Goal: Task Accomplishment & Management: Complete application form

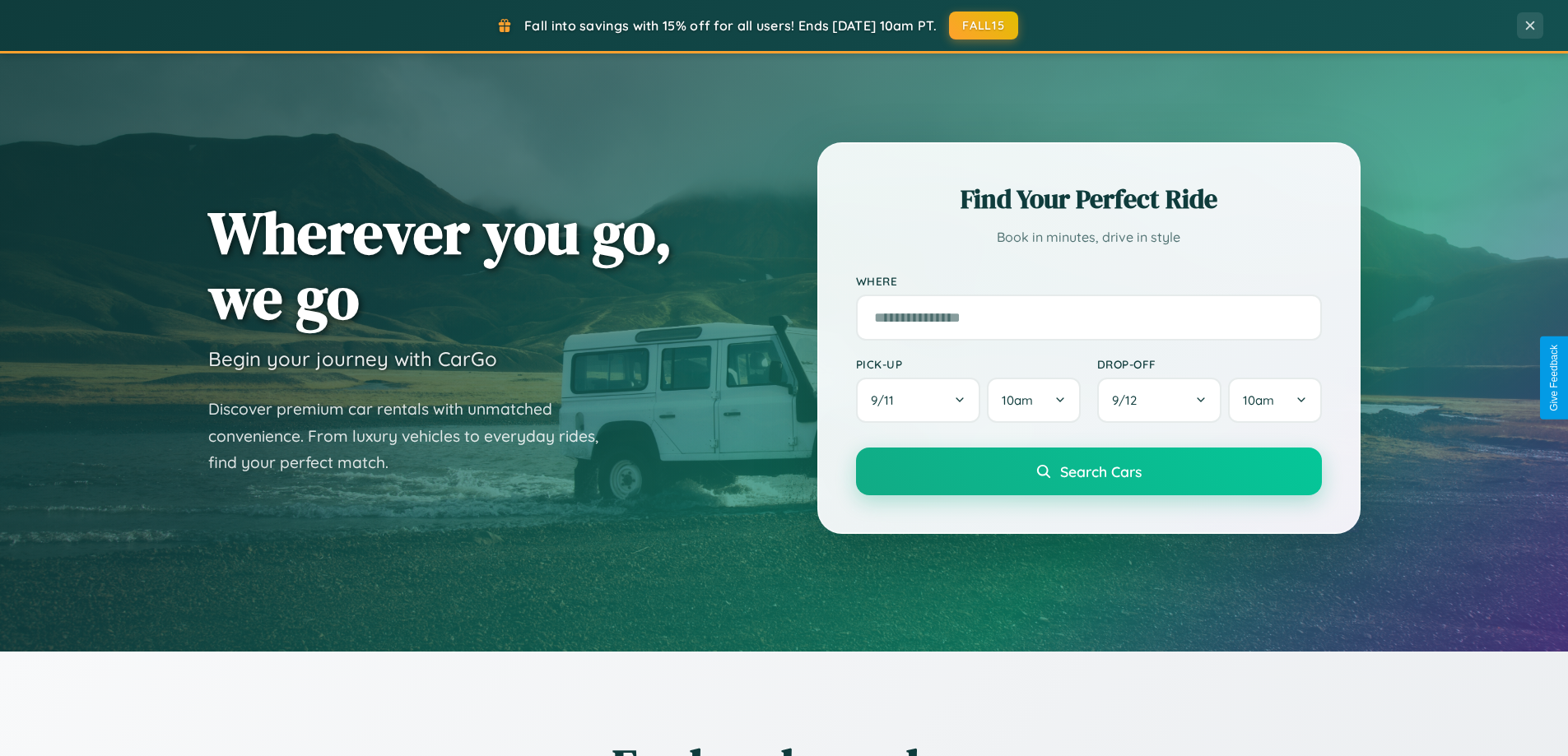
scroll to position [709, 0]
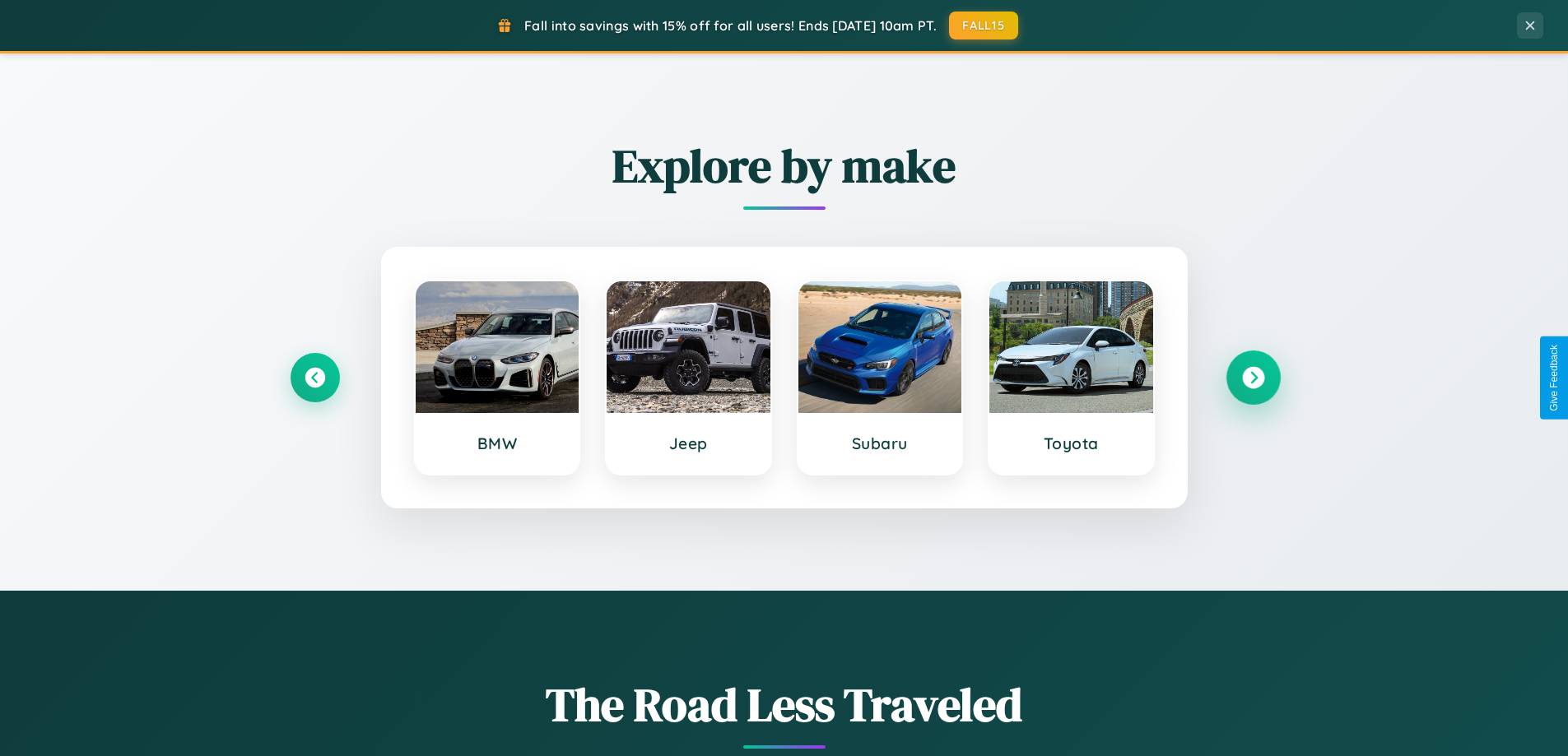
click at [1253, 378] on icon at bounding box center [1253, 378] width 22 height 22
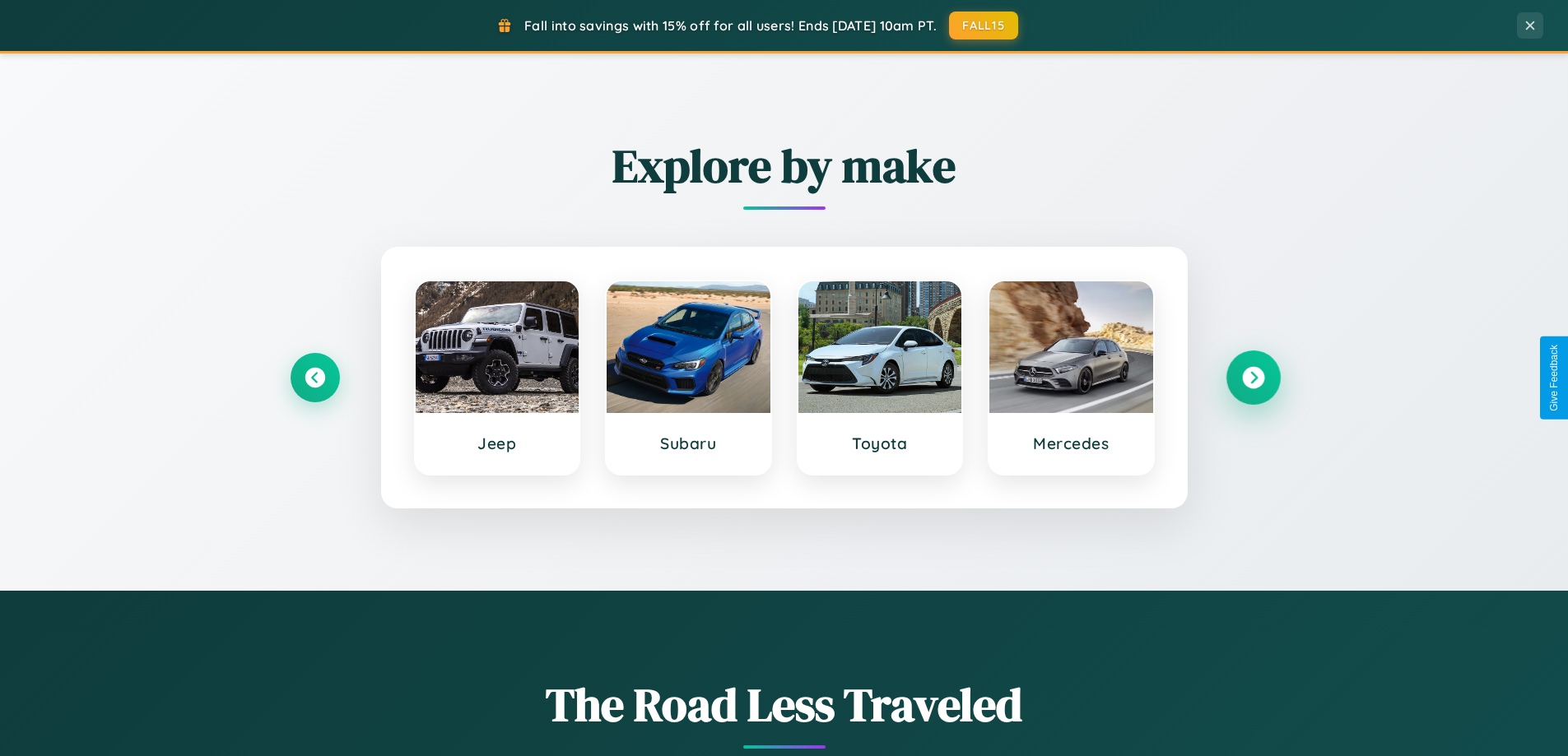
click at [1253, 378] on icon at bounding box center [1253, 378] width 22 height 22
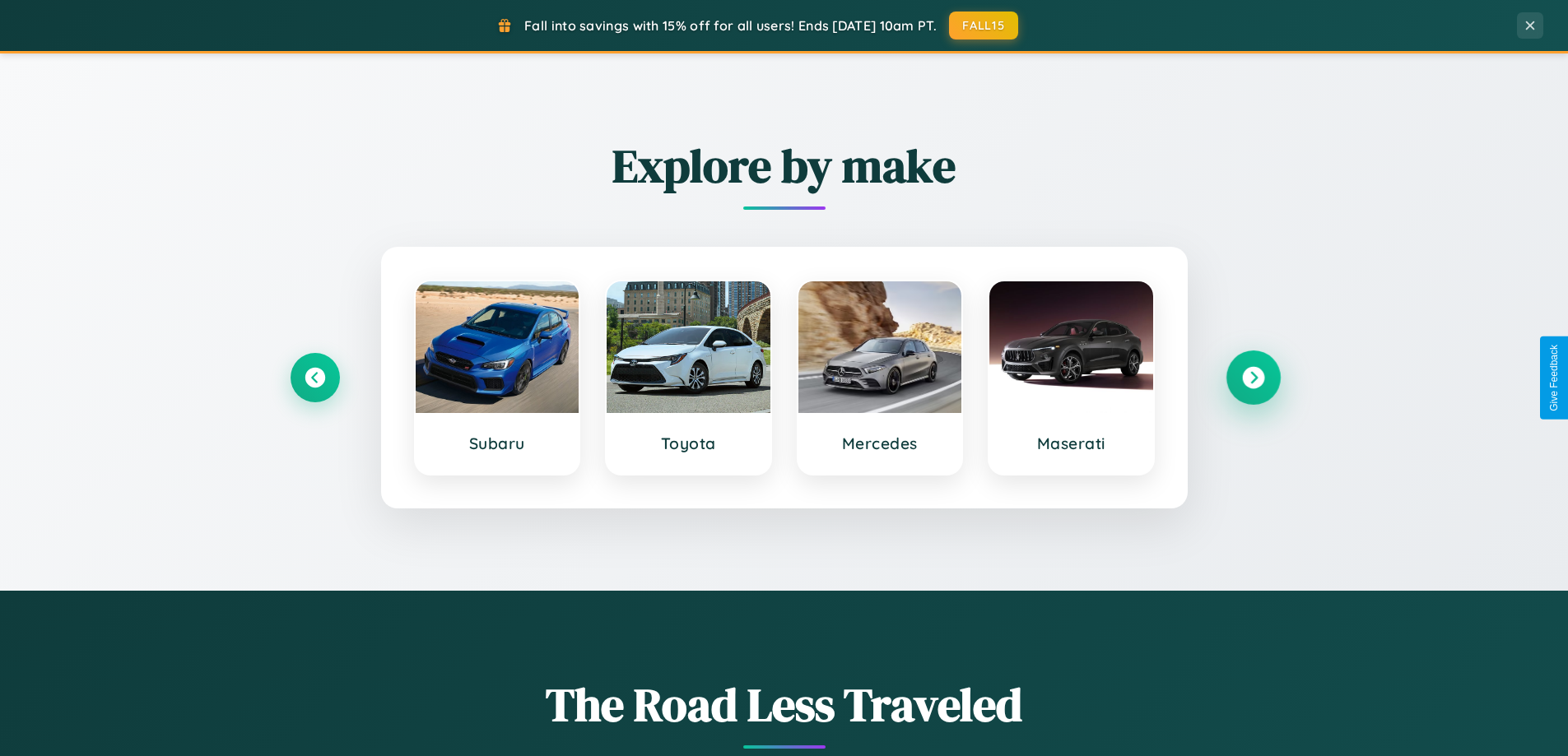
click at [1253, 378] on icon at bounding box center [1253, 378] width 22 height 22
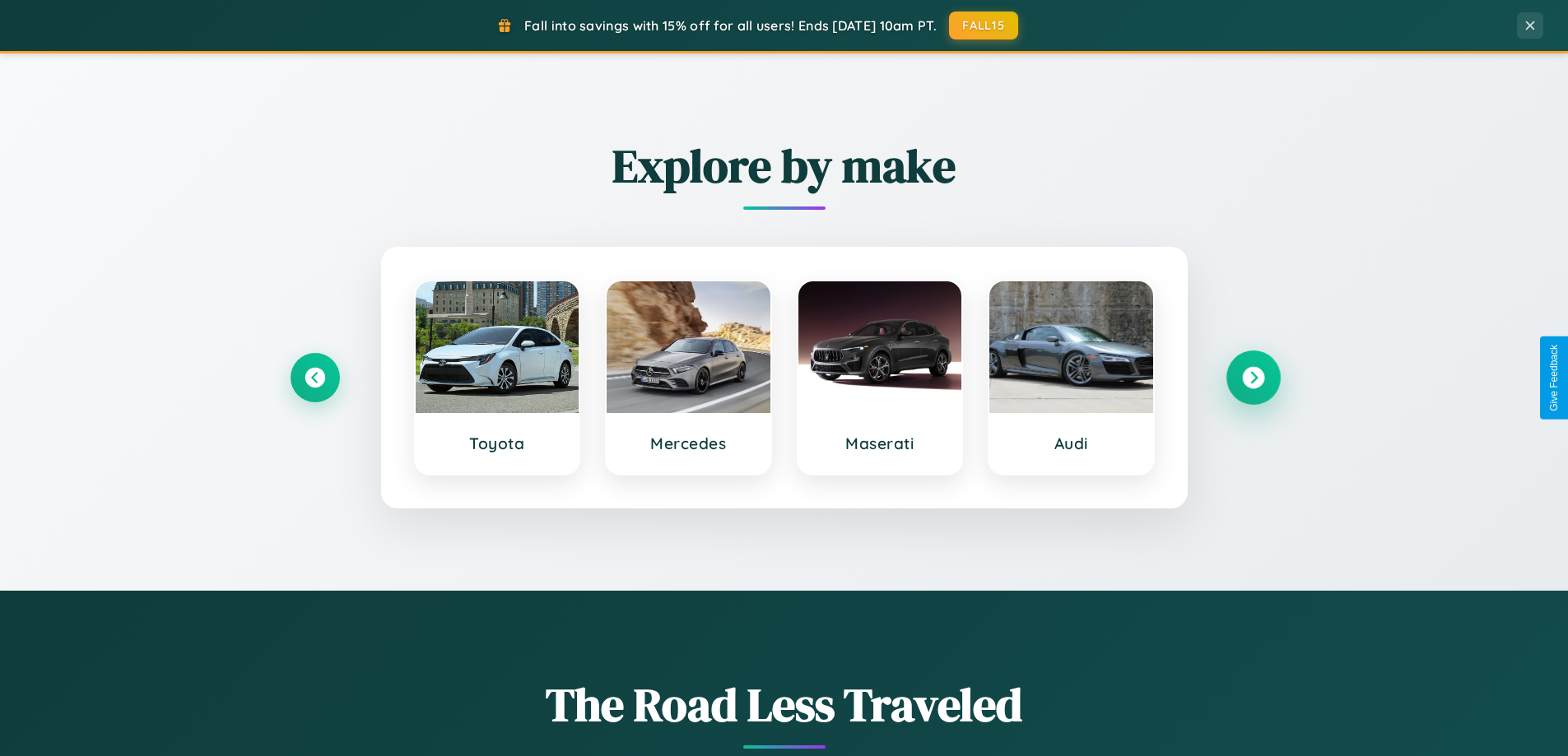
click at [1253, 378] on icon at bounding box center [1253, 378] width 22 height 22
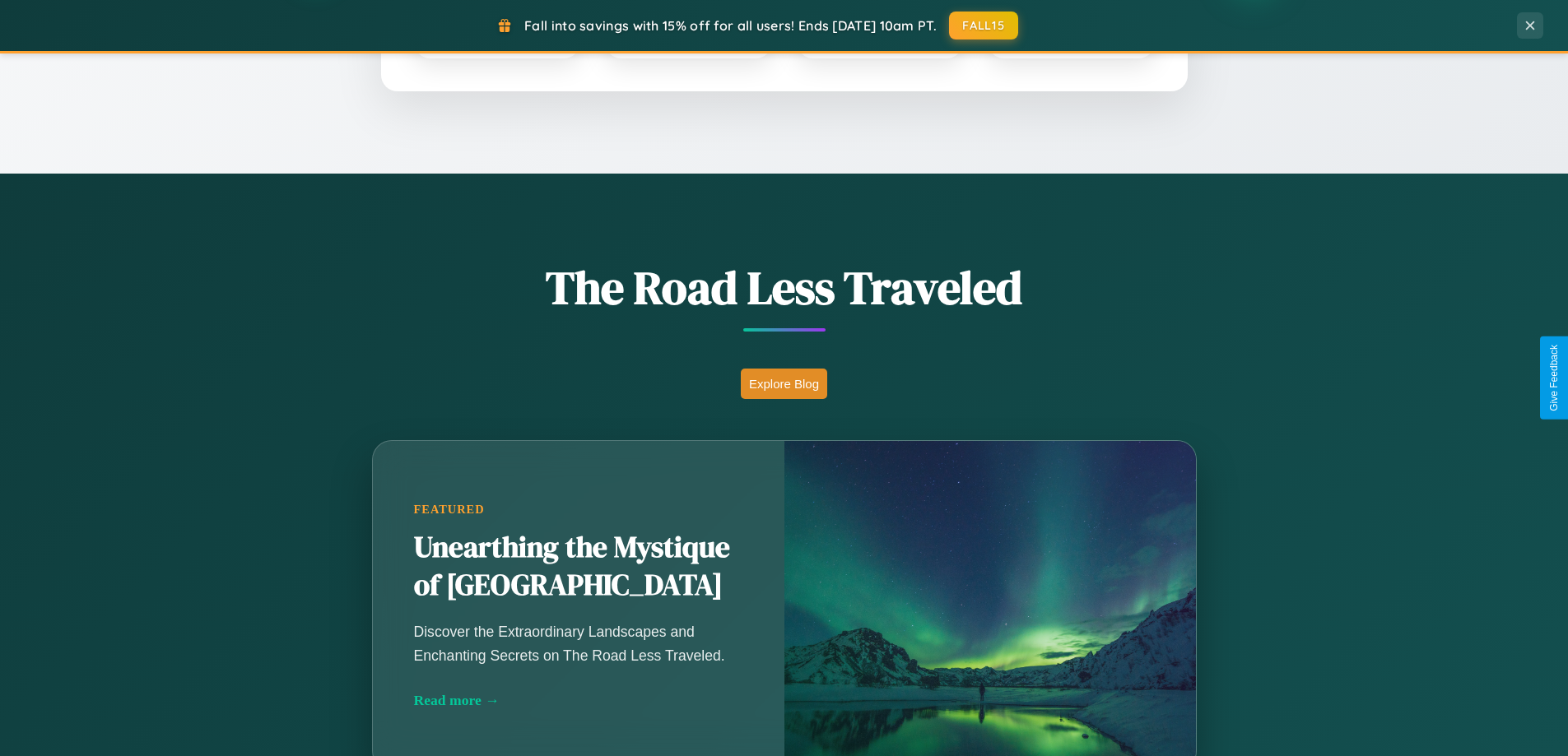
scroll to position [3166, 0]
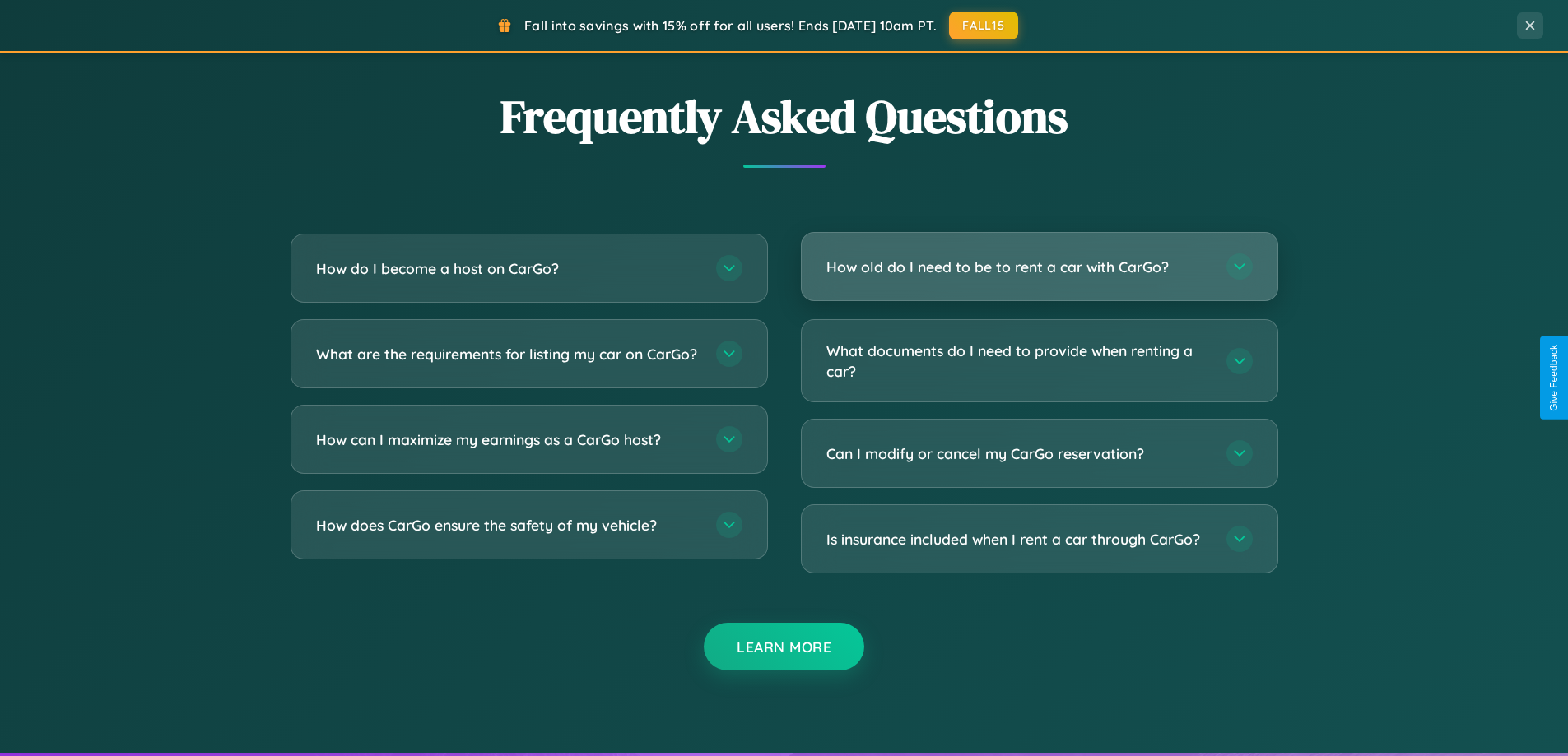
click at [1039, 266] on h3 "How old do I need to be to rent a car with CarGo?" at bounding box center [1018, 267] width 383 height 20
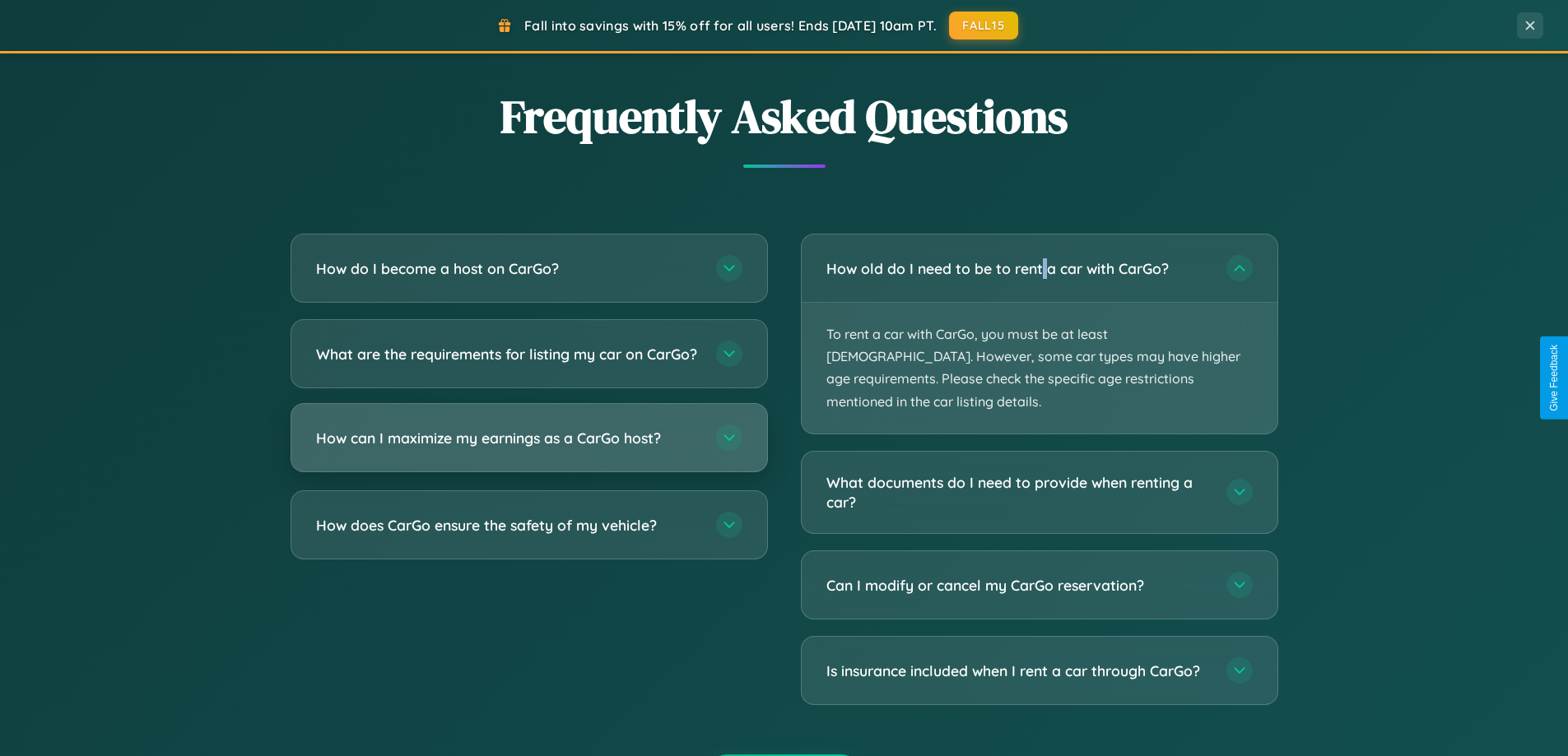
click at [528, 449] on h3 "How can I maximize my earnings as a CarGo host?" at bounding box center [508, 438] width 383 height 20
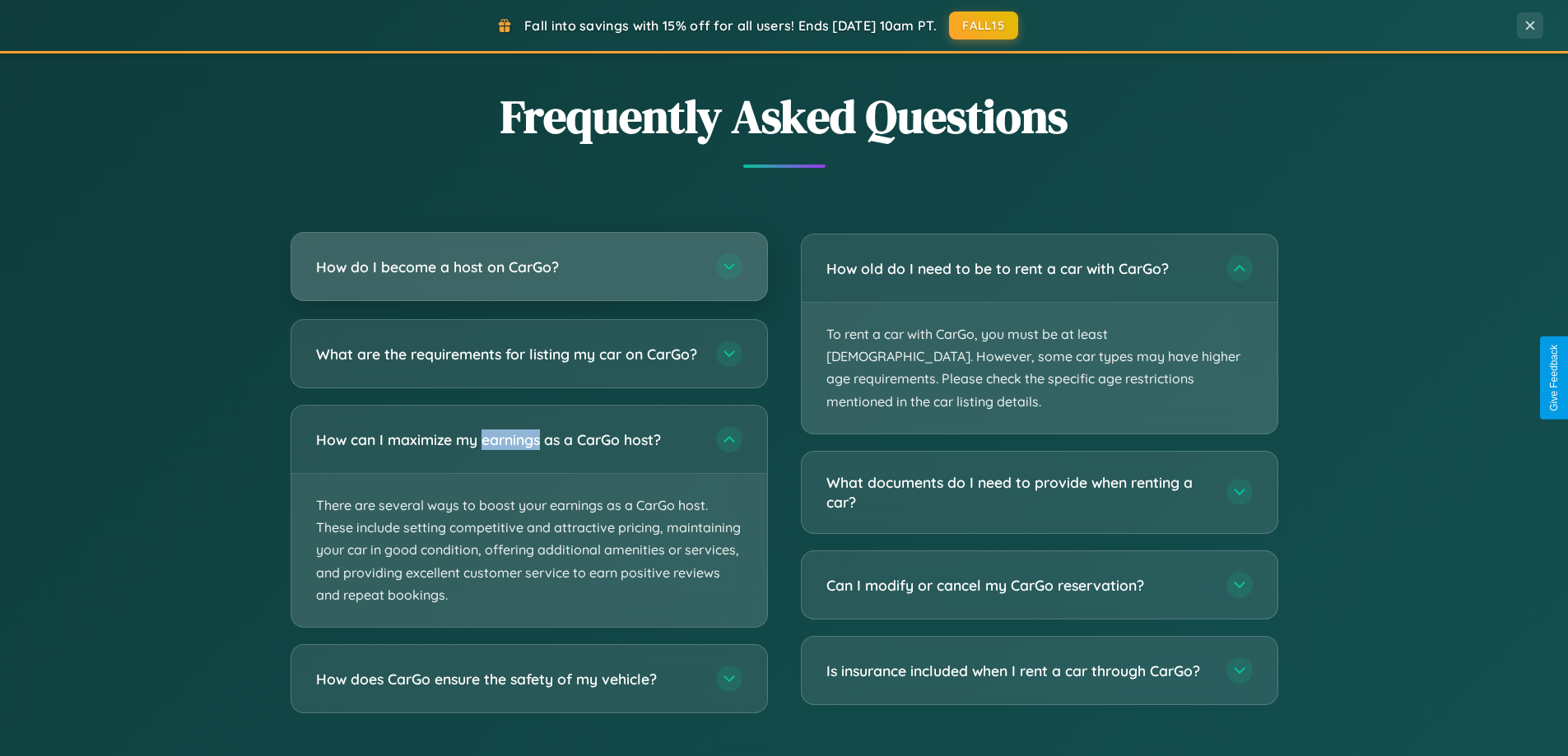
click at [528, 268] on h3 "How do I become a host on CarGo?" at bounding box center [508, 267] width 383 height 20
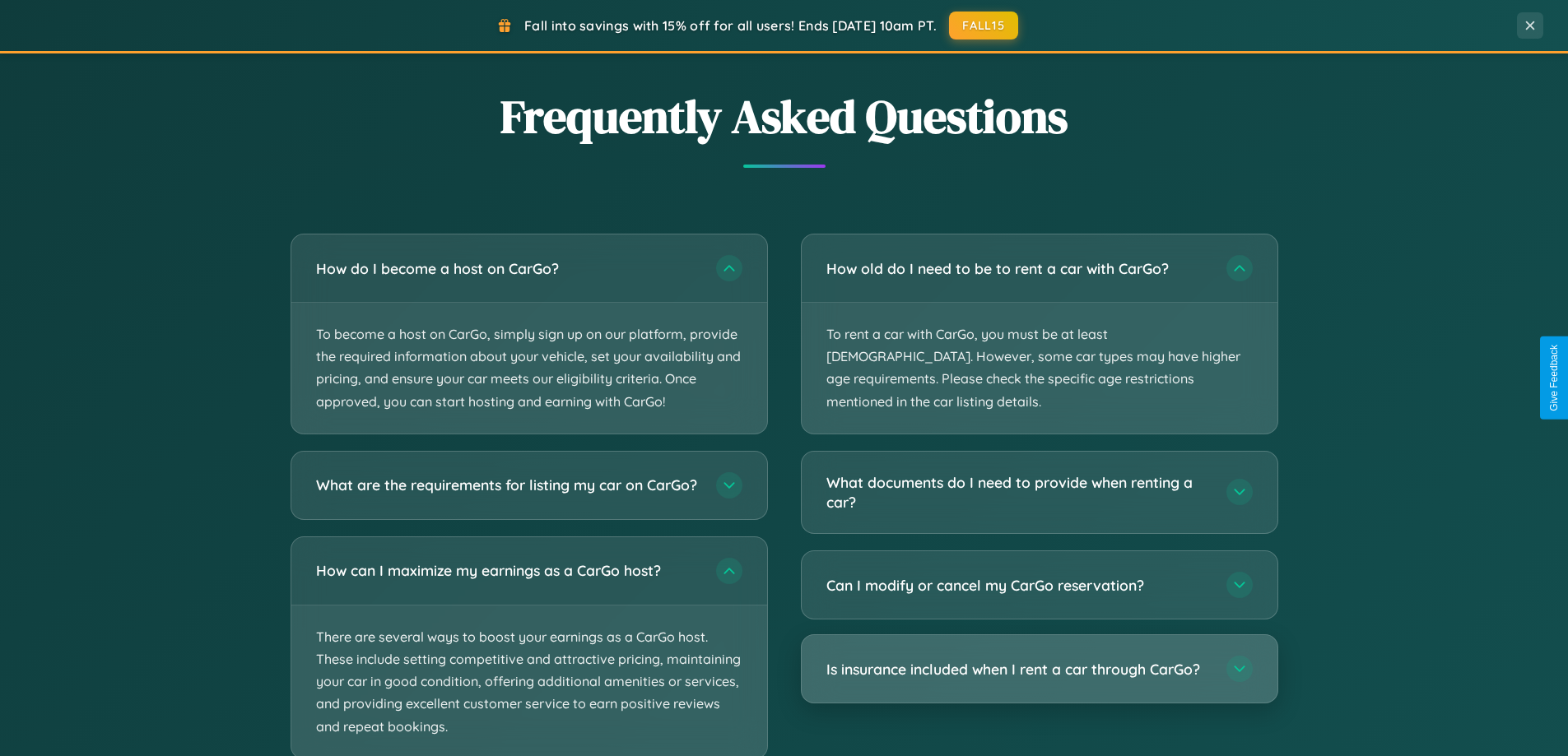
click at [1039, 659] on h3 "Is insurance included when I rent a car through CarGo?" at bounding box center [1018, 669] width 383 height 20
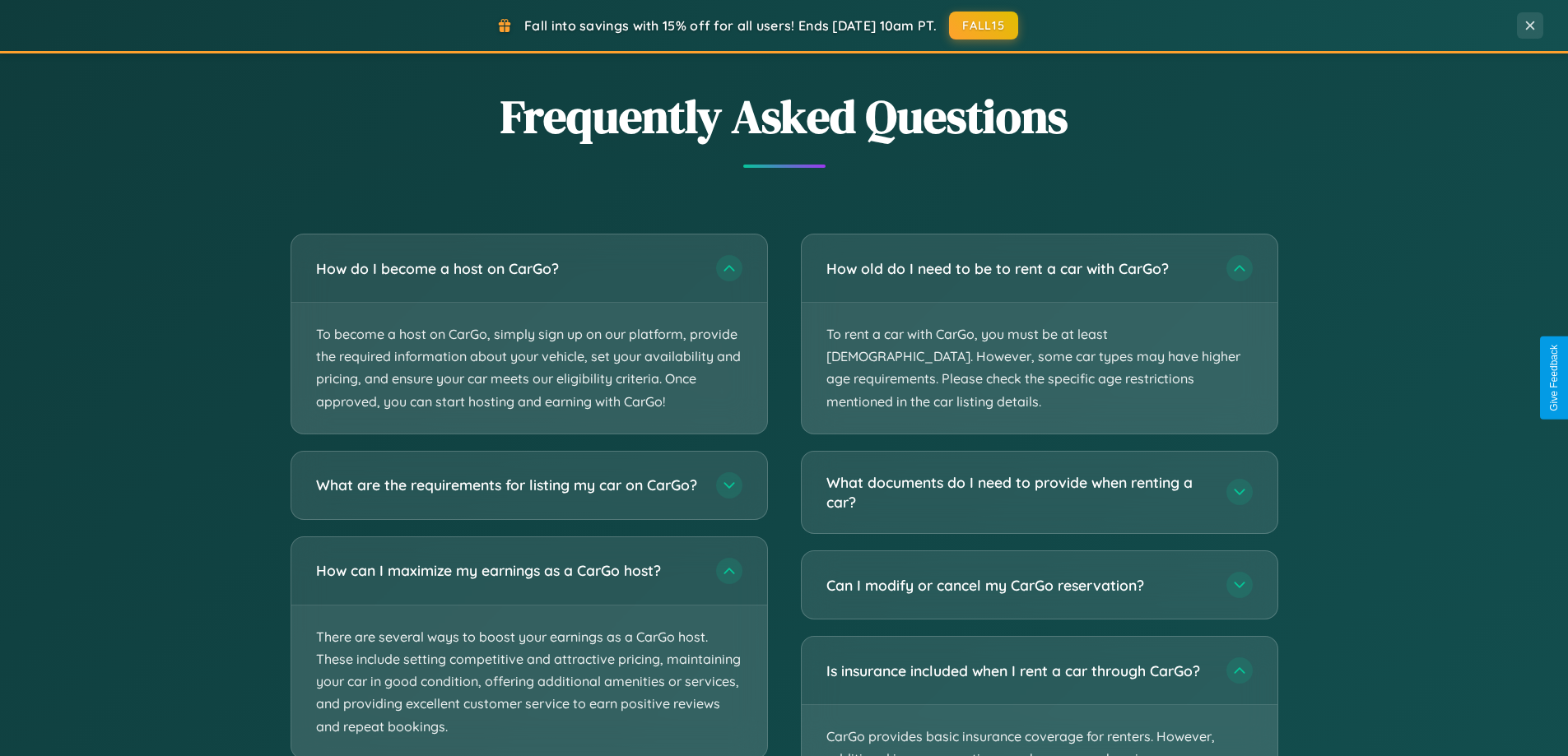
scroll to position [0, 0]
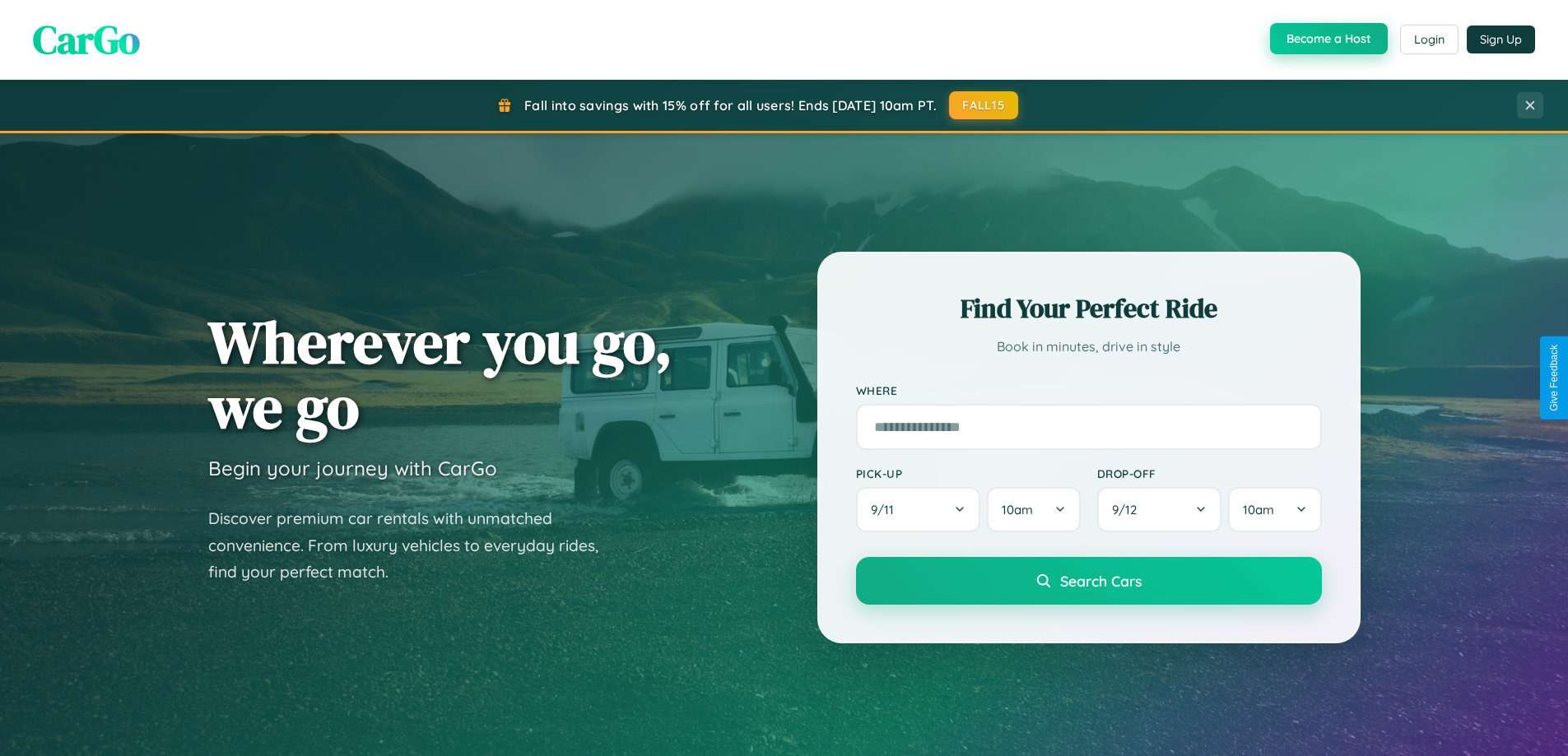
click at [1327, 39] on button "Become a Host" at bounding box center [1329, 38] width 118 height 32
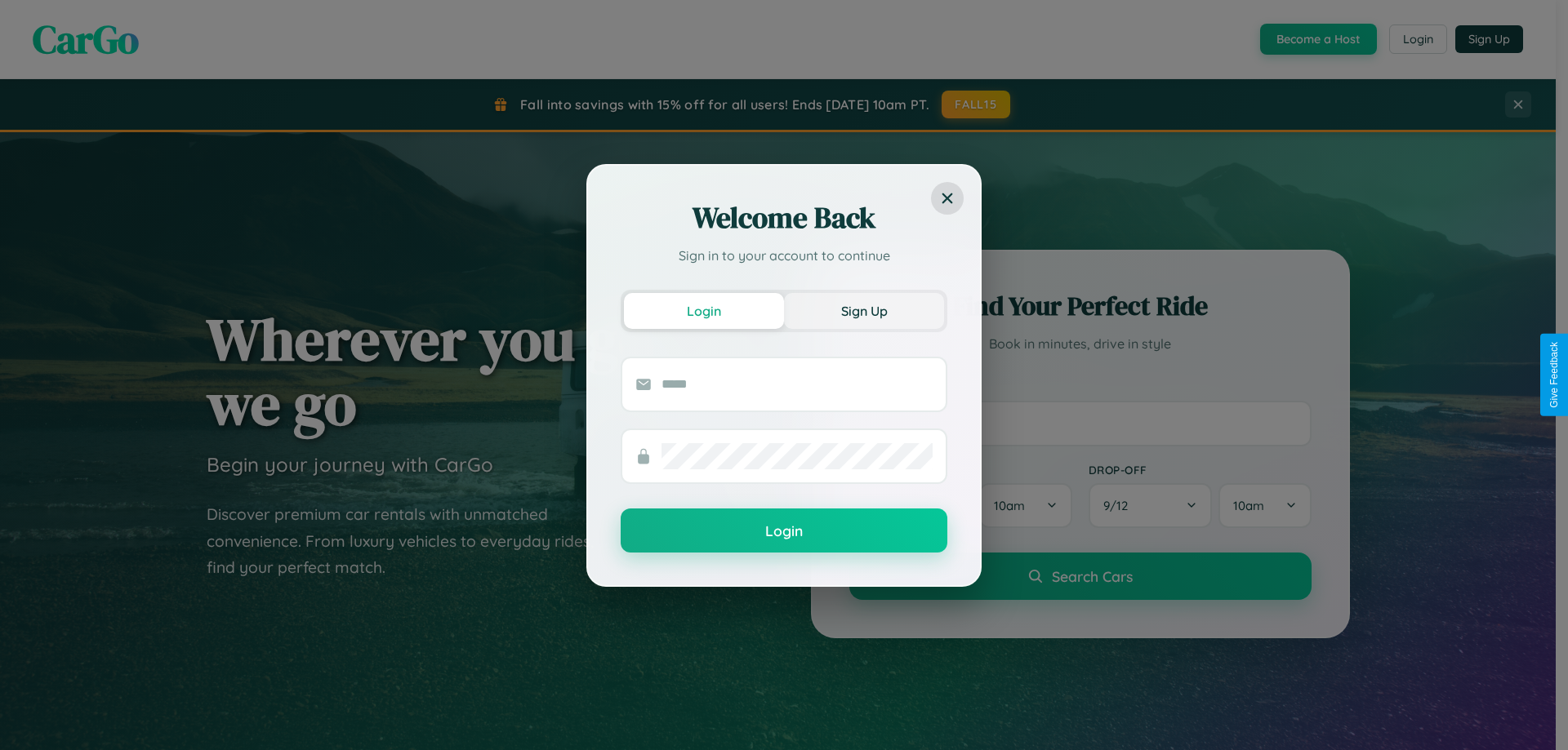
click at [864, 310] on button "Sign Up" at bounding box center [863, 311] width 160 height 36
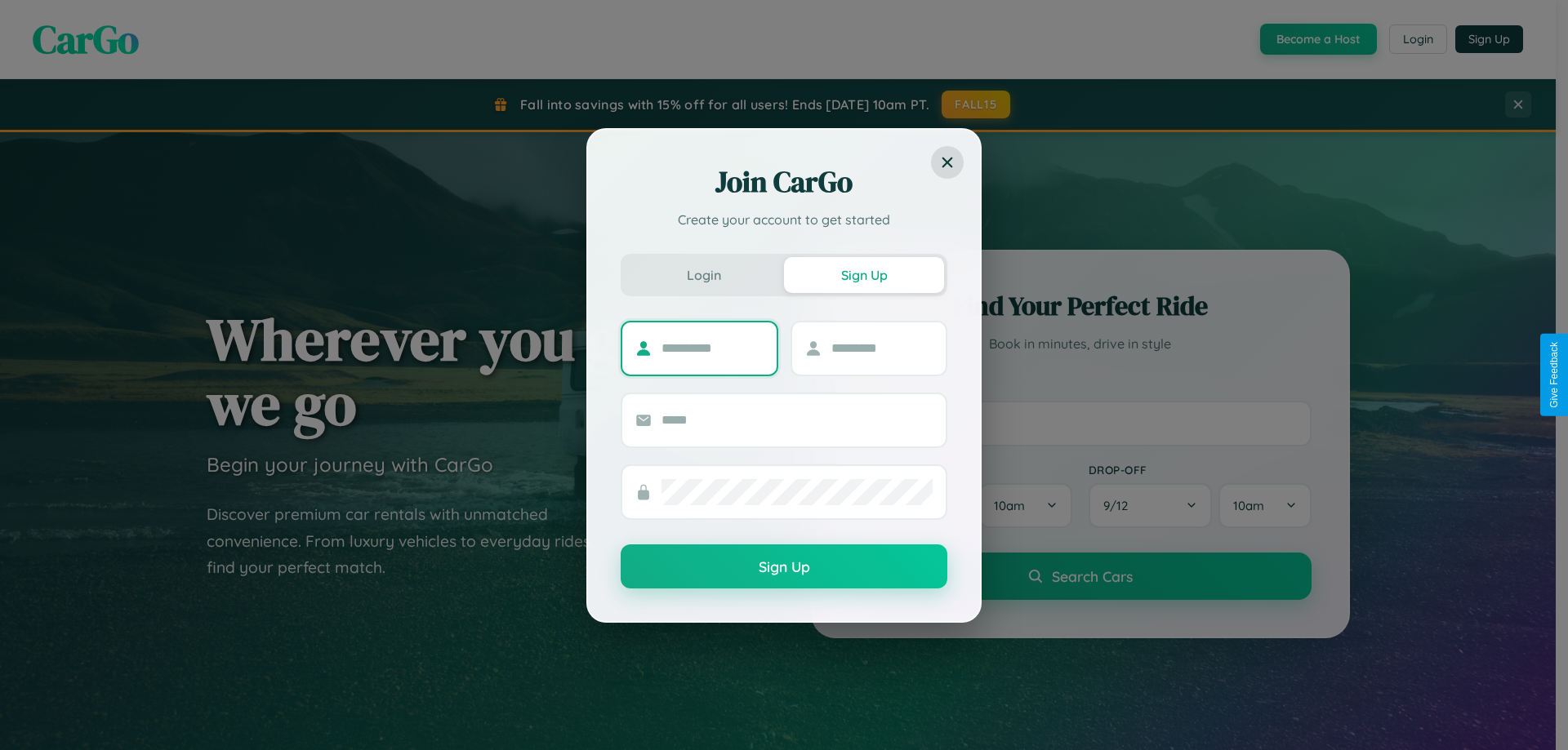
click at [712, 348] on input "text" at bounding box center [712, 348] width 102 height 26
type input "*******"
click at [881, 348] on input "text" at bounding box center [882, 348] width 102 height 26
type input "***"
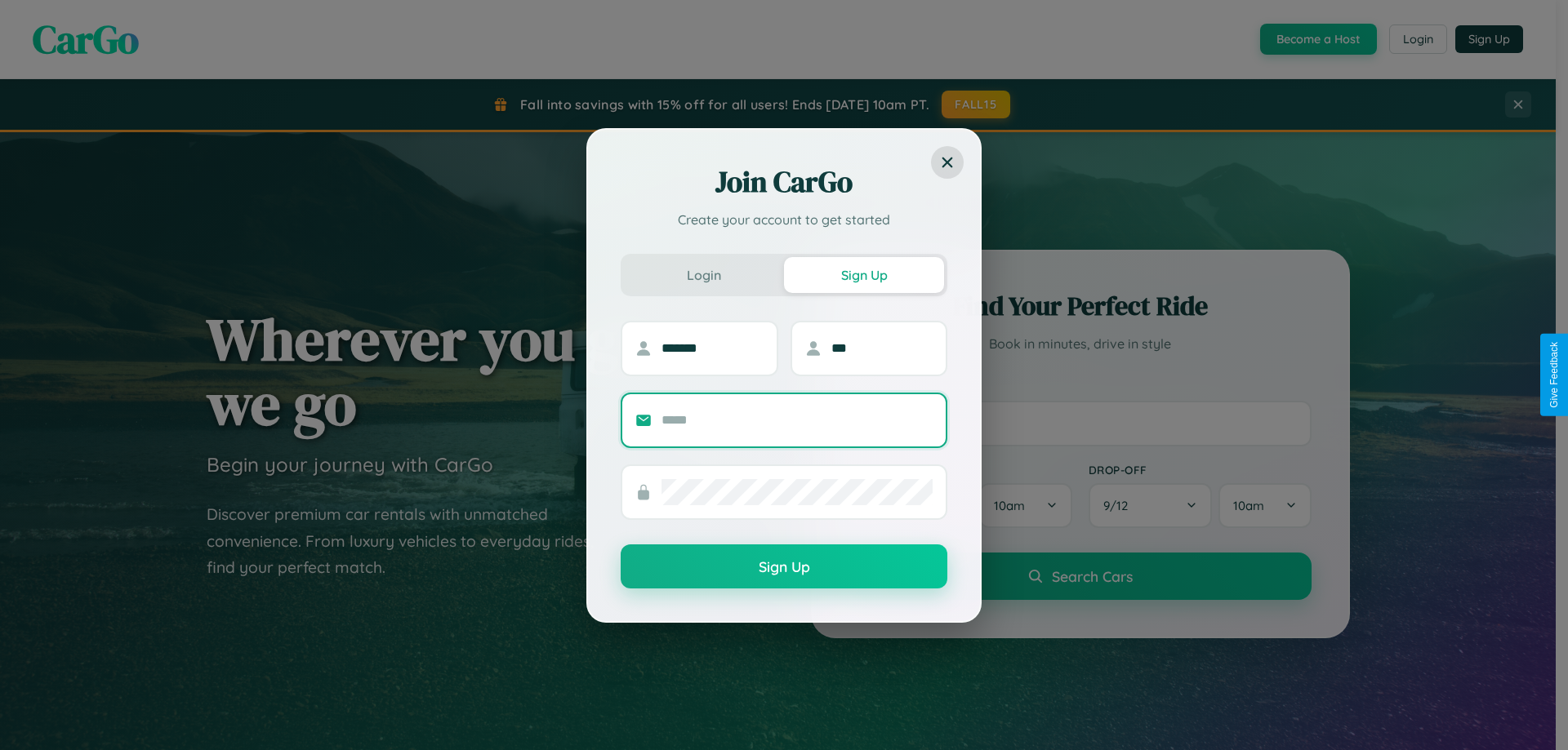
click at [797, 420] on input "text" at bounding box center [797, 420] width 271 height 26
type input "**********"
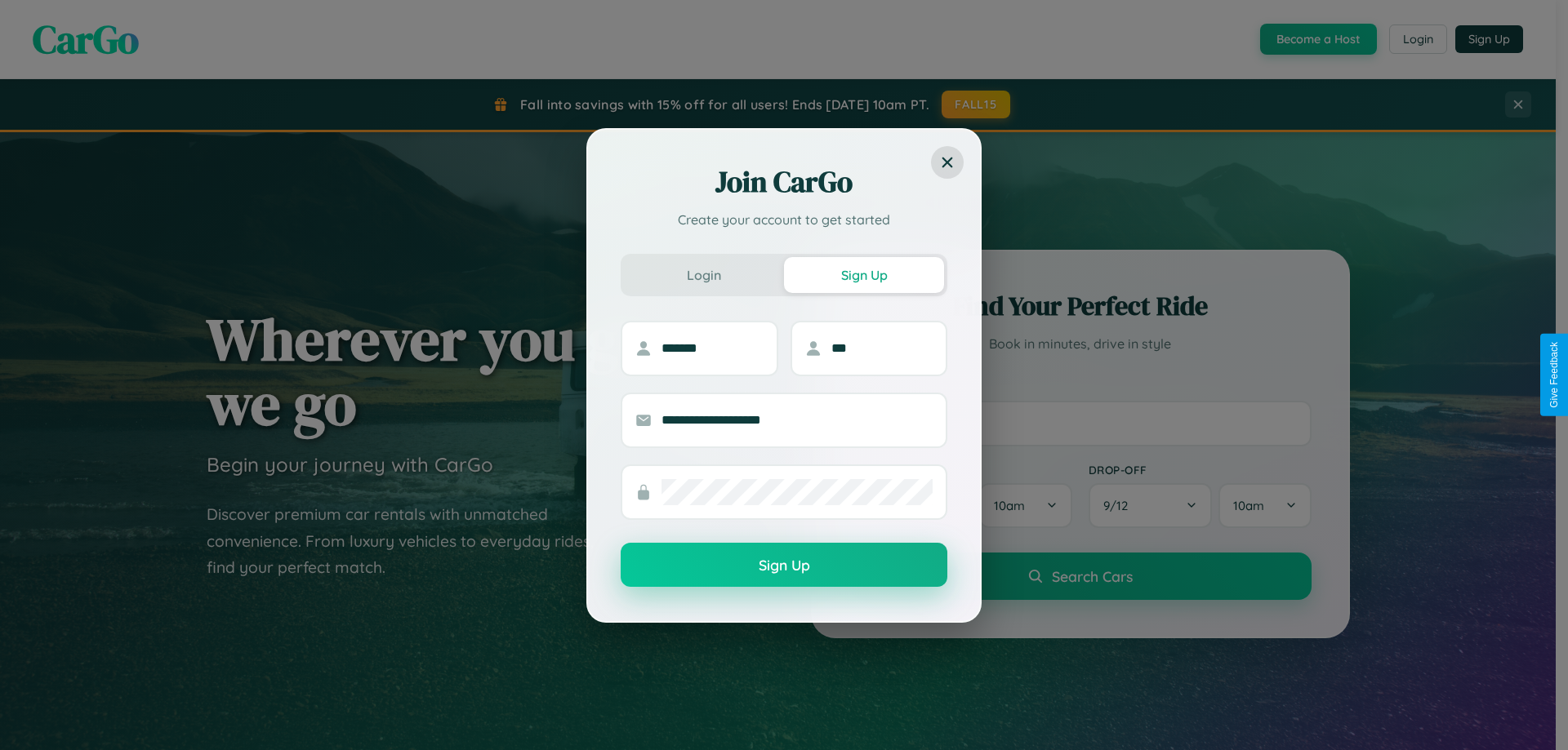
click at [784, 566] on button "Sign Up" at bounding box center [784, 565] width 327 height 44
